Goal: Navigation & Orientation: Understand site structure

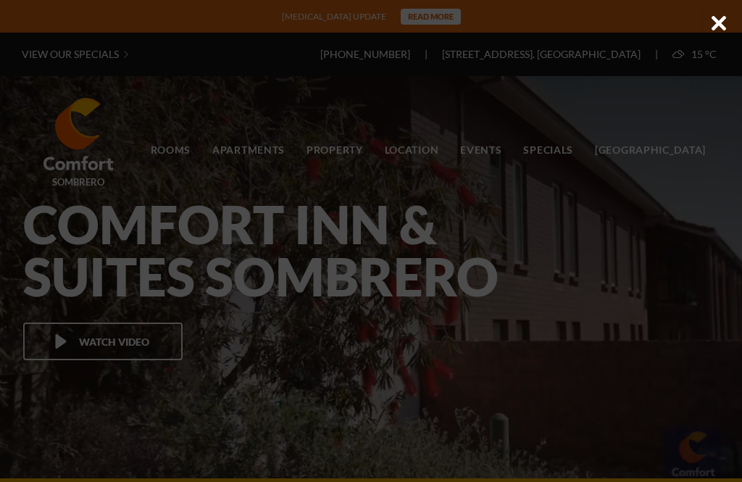
scroll to position [96611, 0]
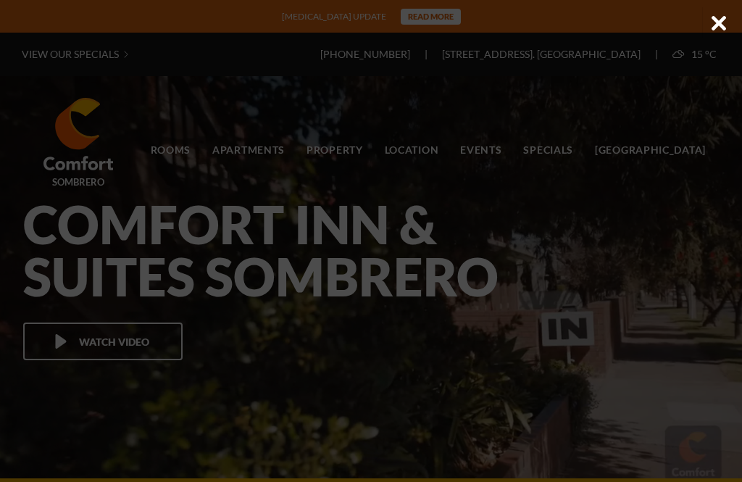
click at [720, 17] on img "Image Gallery" at bounding box center [719, 23] width 14 height 14
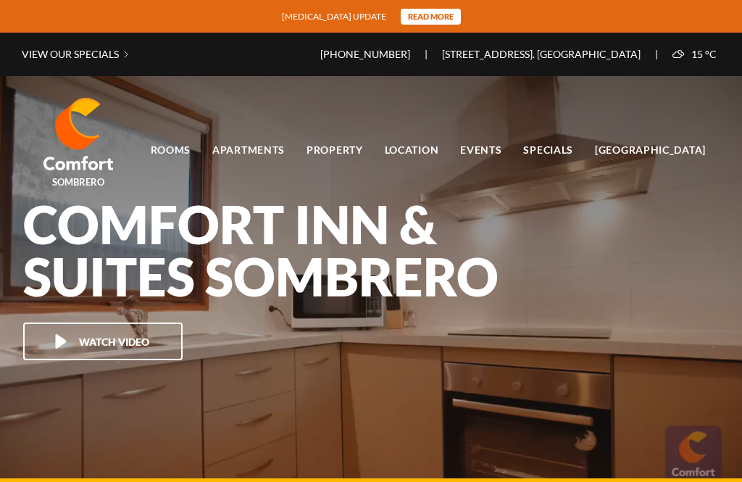
click at [174, 148] on link "Rooms" at bounding box center [171, 150] width 41 height 22
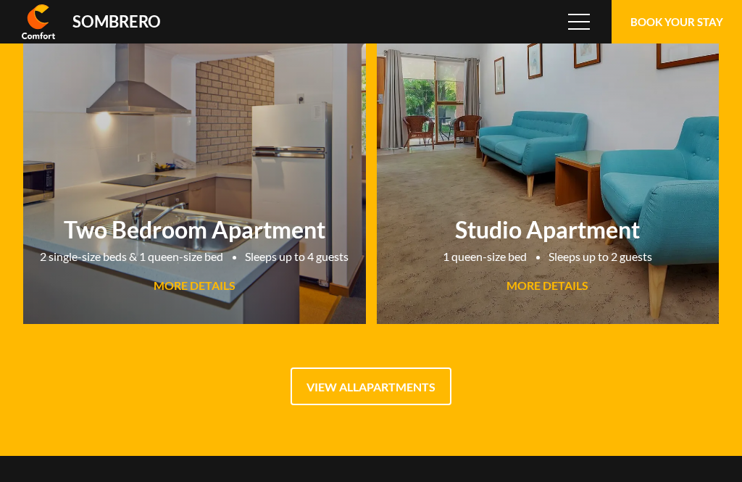
click at [391, 384] on link "View all Apartments" at bounding box center [371, 386] width 161 height 38
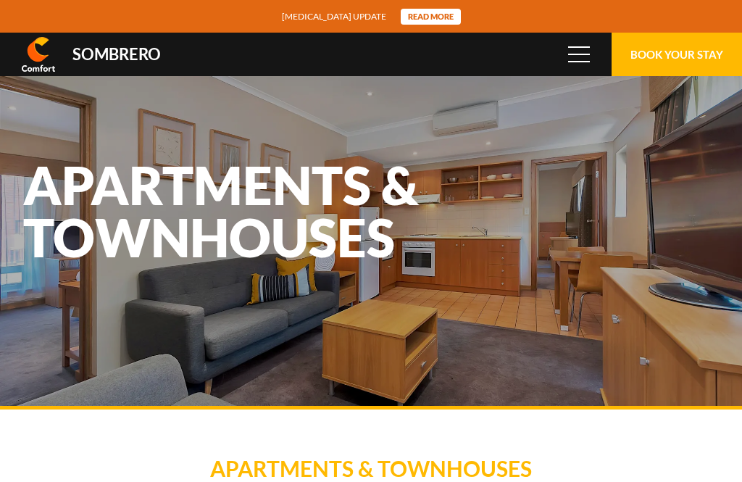
click at [573, 55] on span "Menu" at bounding box center [579, 54] width 22 height 16
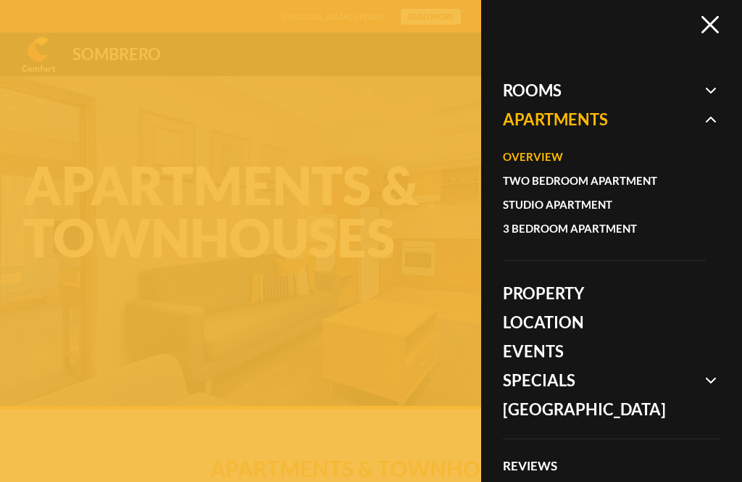
click at [717, 23] on icon at bounding box center [709, 24] width 17 height 17
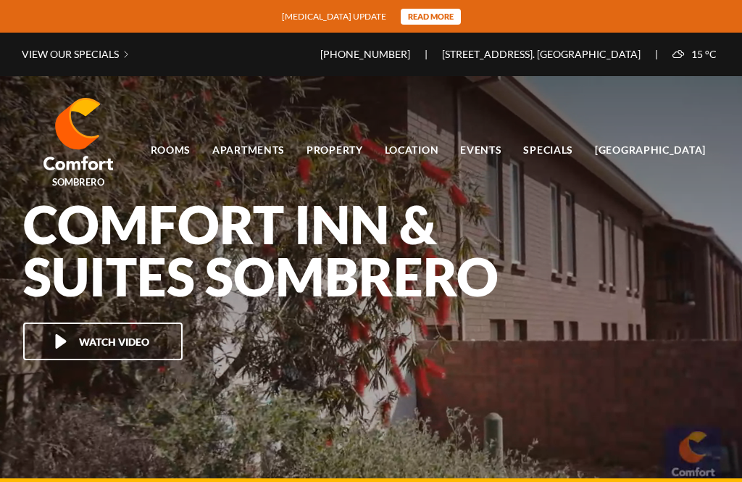
click at [428, 147] on link "Location" at bounding box center [412, 150] width 54 height 22
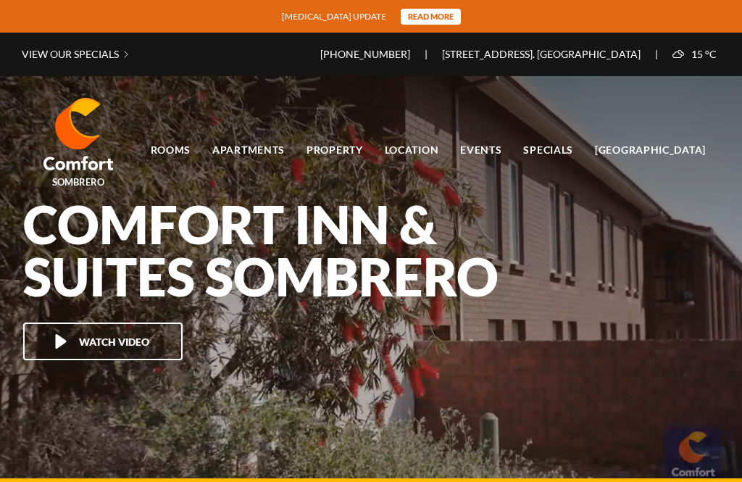
click at [348, 149] on link "Property" at bounding box center [335, 150] width 57 height 22
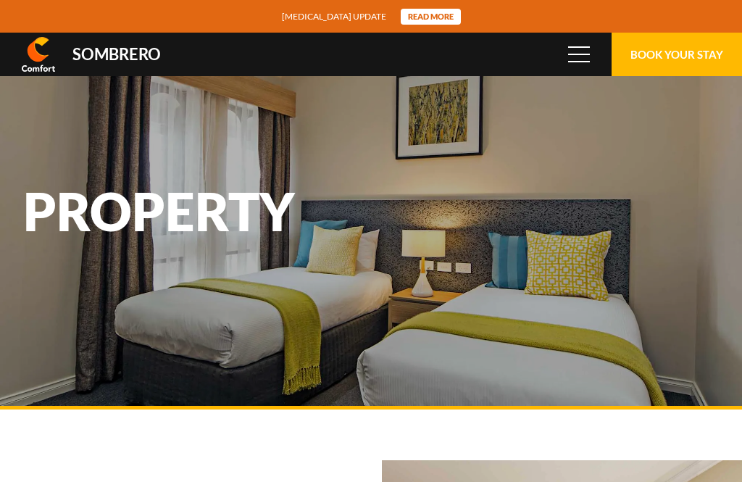
click at [578, 51] on span "Menu" at bounding box center [579, 54] width 22 height 16
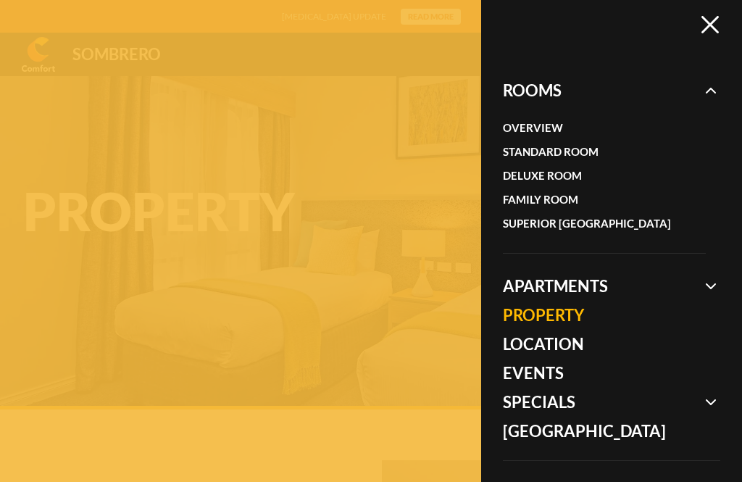
click at [708, 27] on icon at bounding box center [709, 24] width 17 height 17
